Goal: Information Seeking & Learning: Find specific fact

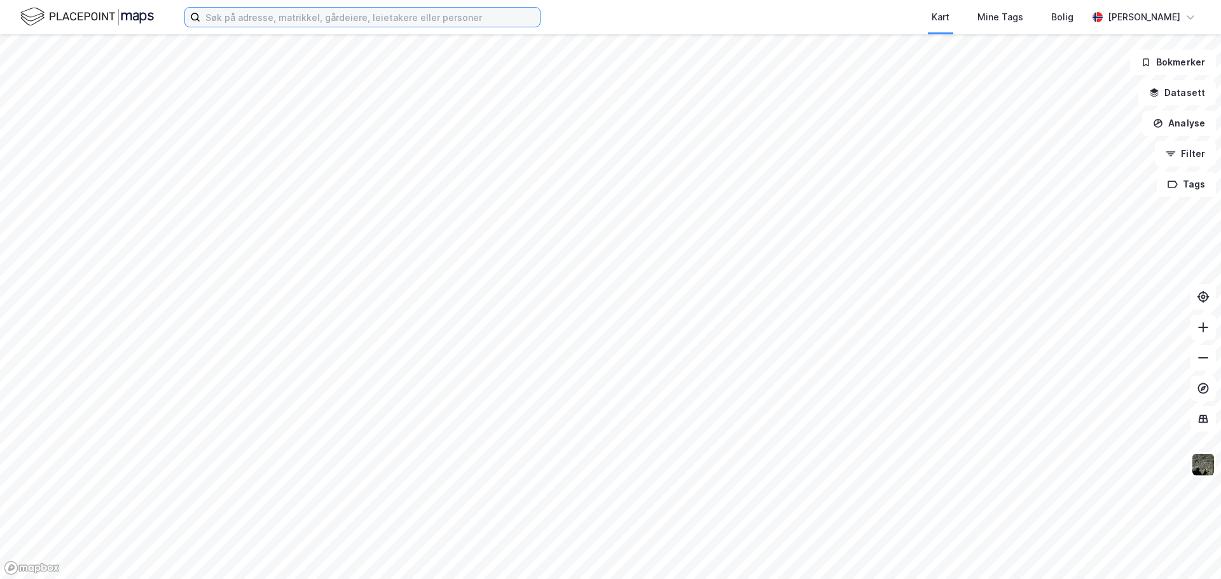
click at [220, 13] on input at bounding box center [370, 17] width 340 height 19
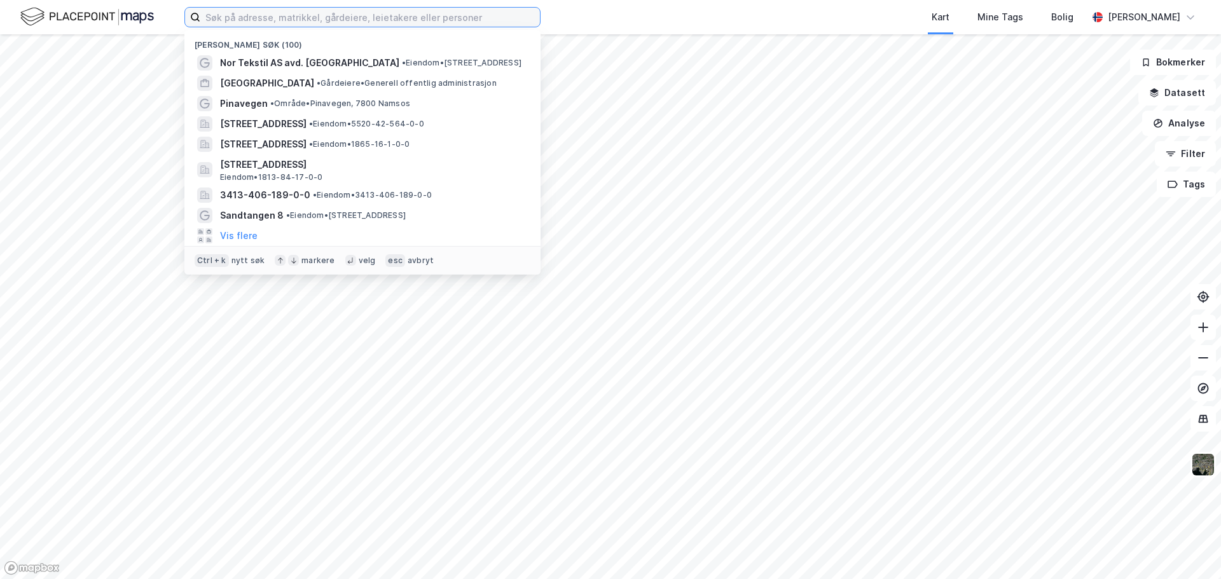
paste input "[PERSON_NAME]"
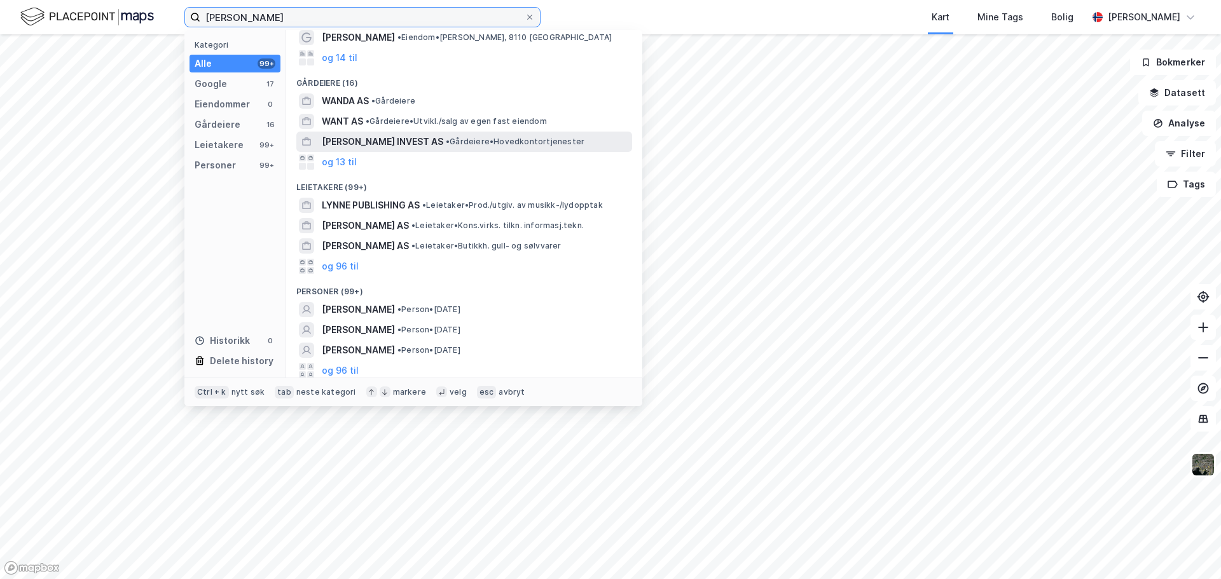
scroll to position [69, 0]
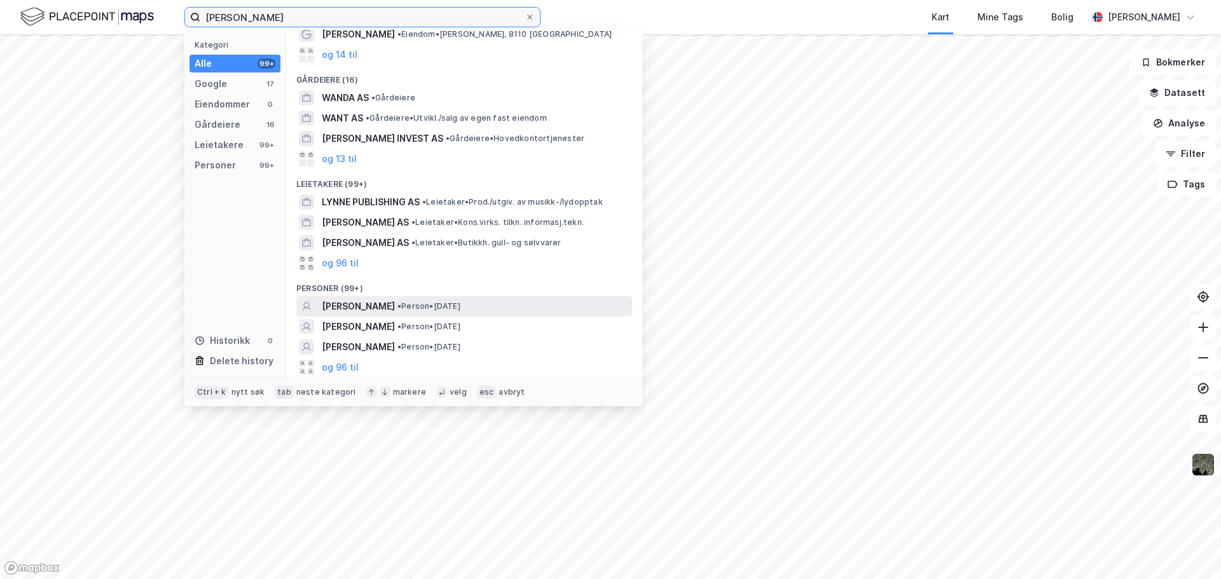
type input "[PERSON_NAME]"
click at [395, 306] on span "[PERSON_NAME]" at bounding box center [358, 306] width 73 height 15
